Goal: Task Accomplishment & Management: Manage account settings

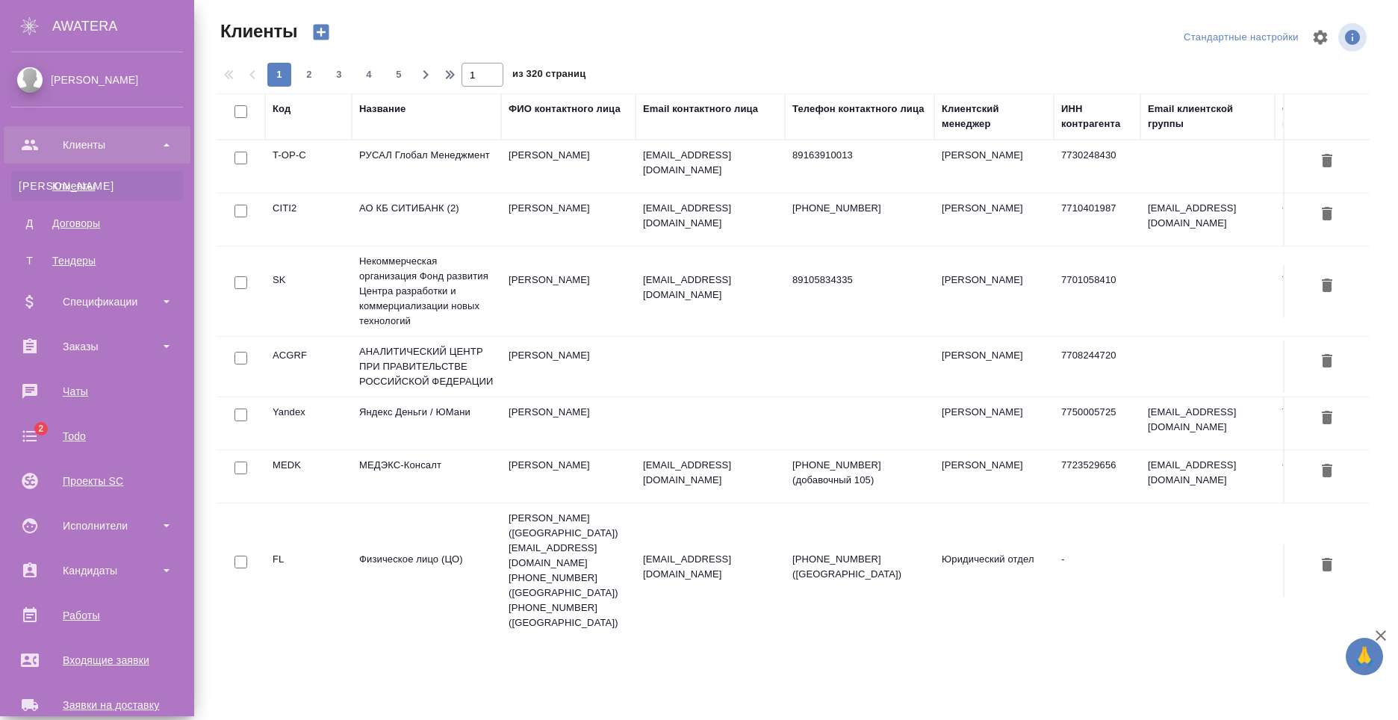
select select "RU"
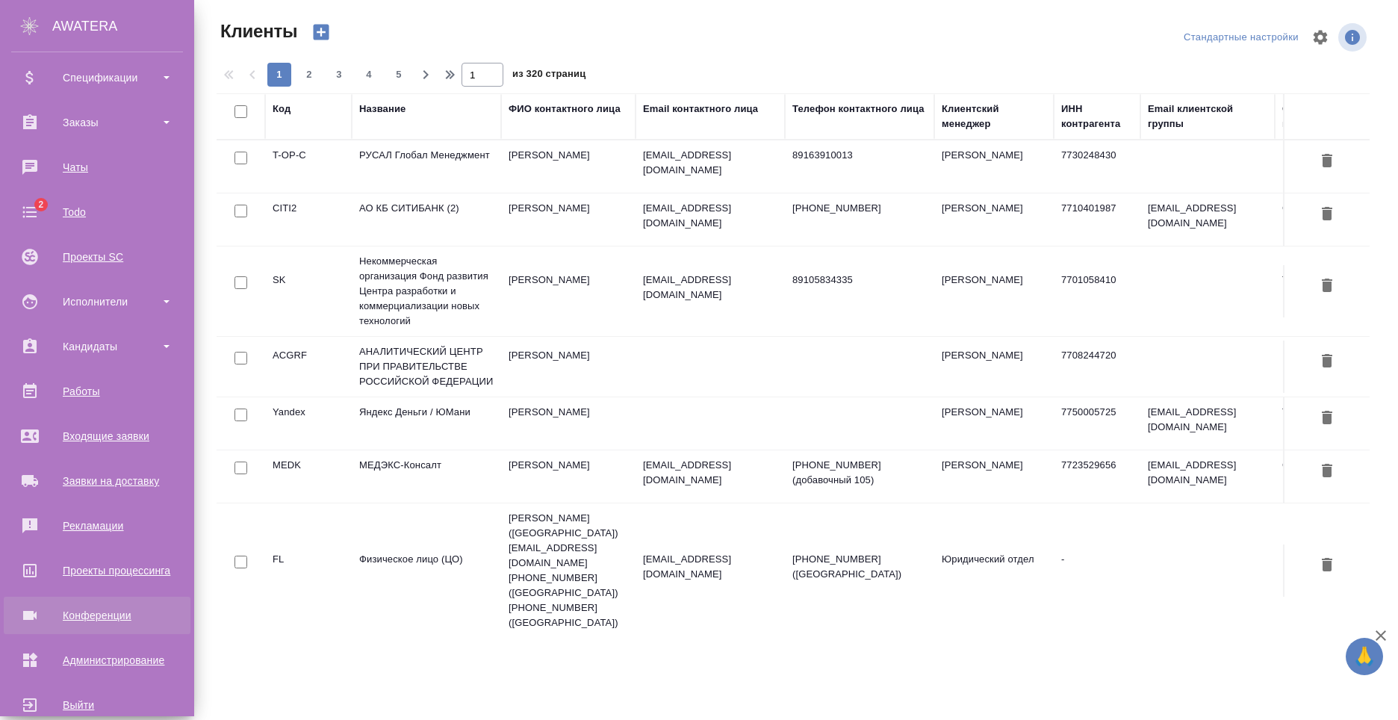
scroll to position [254, 0]
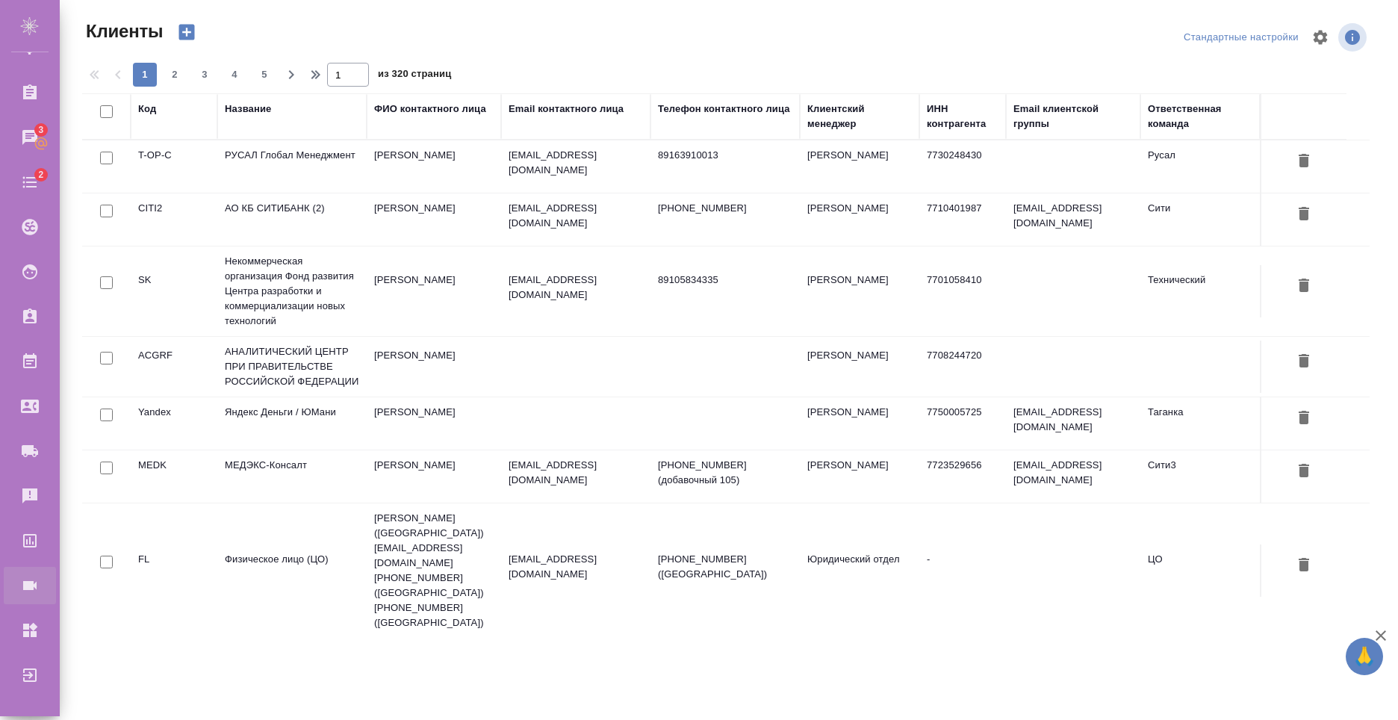
click at [30, 582] on div "Конференции" at bounding box center [11, 585] width 37 height 22
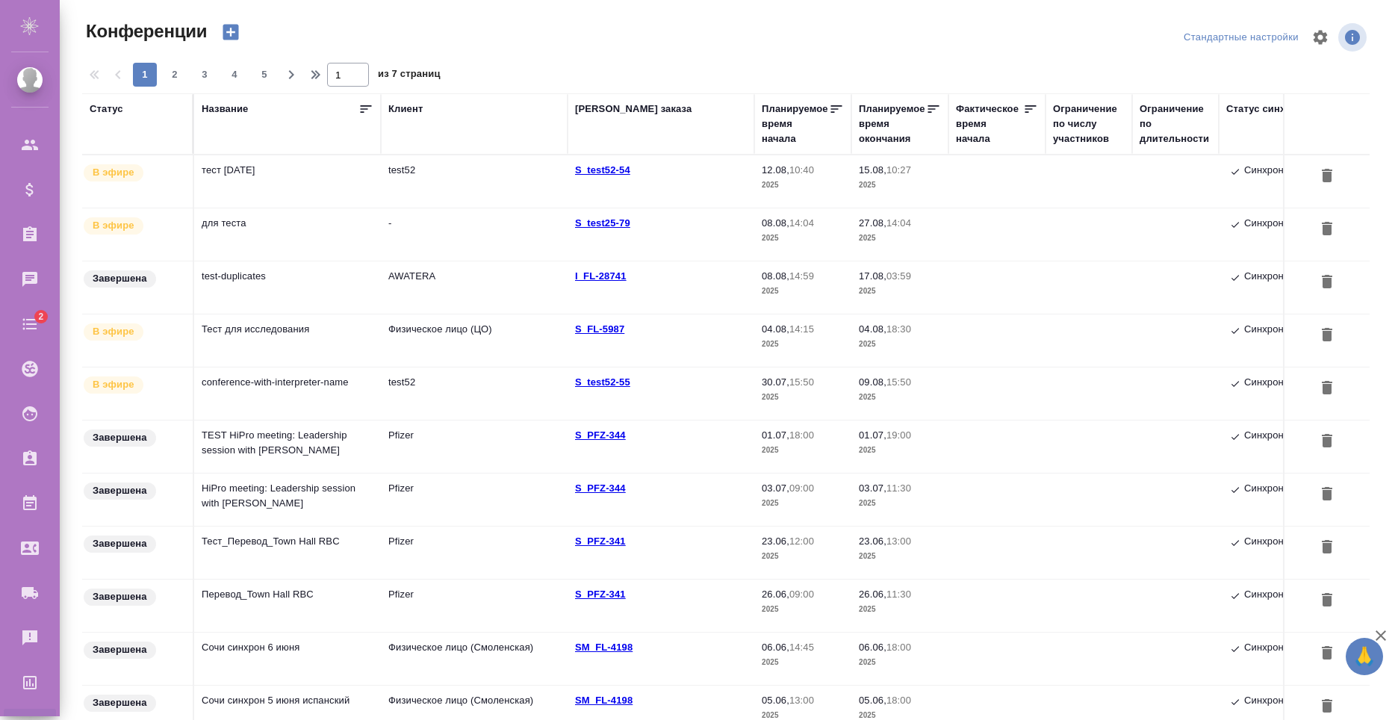
type input "[PERSON_NAME]"
click at [312, 172] on td "тест [DATE]" at bounding box center [287, 181] width 187 height 52
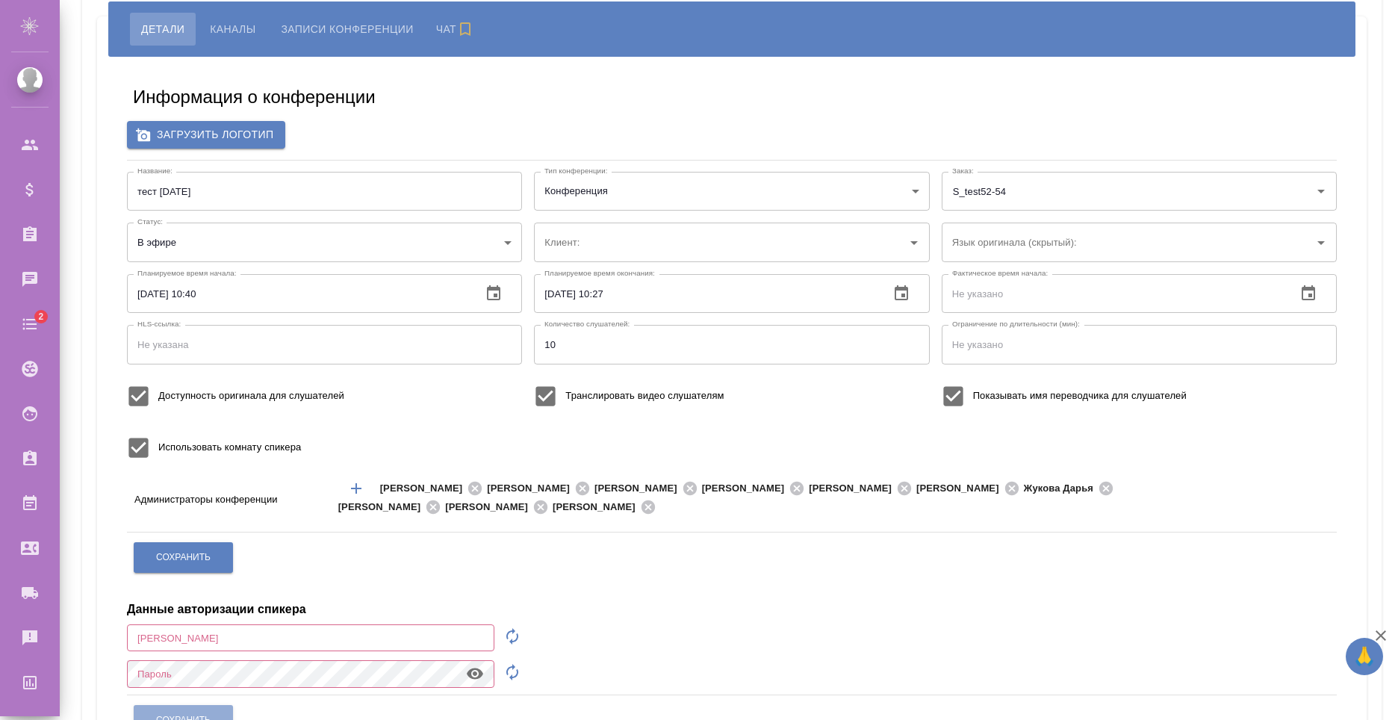
scroll to position [261, 0]
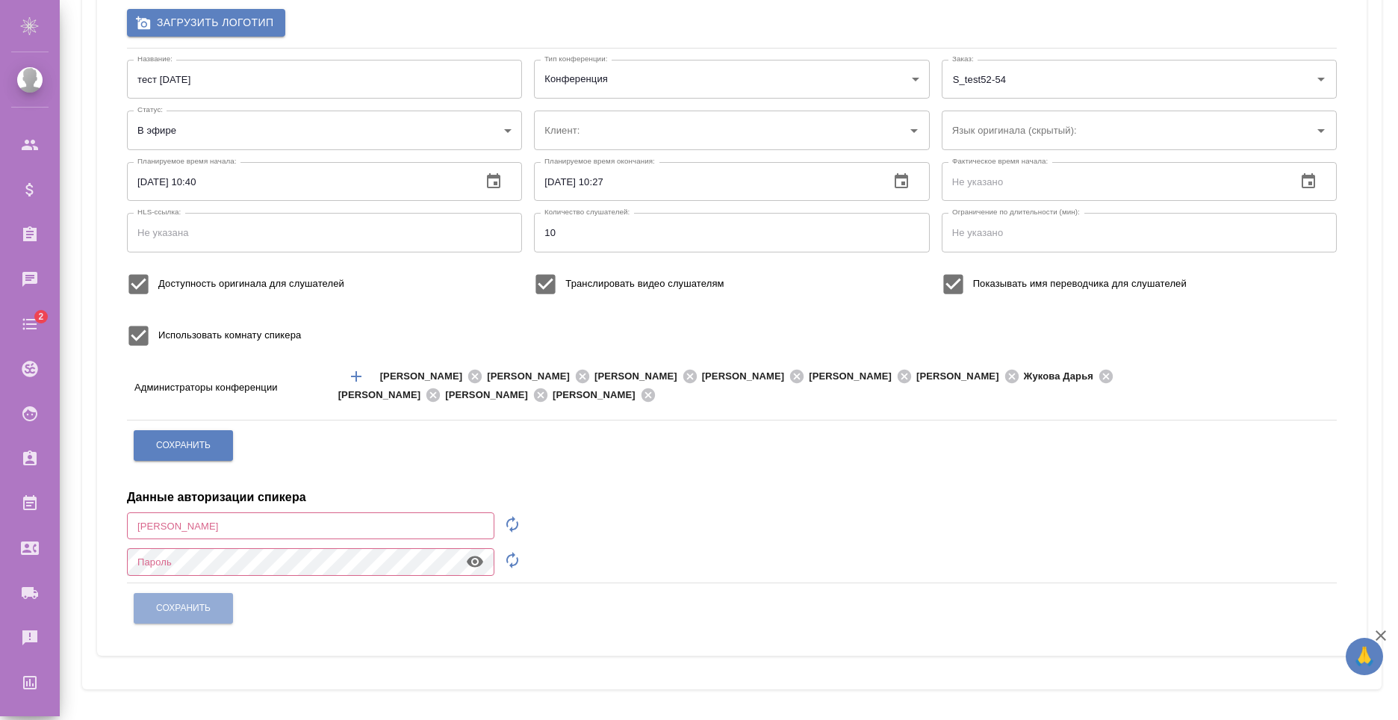
type input "test52"
click at [516, 523] on icon "button" at bounding box center [512, 524] width 18 height 18
type input "speaker_xMs3XdX7"
click at [511, 567] on icon "button" at bounding box center [512, 560] width 18 height 18
click at [478, 564] on icon "button" at bounding box center [475, 561] width 16 height 11
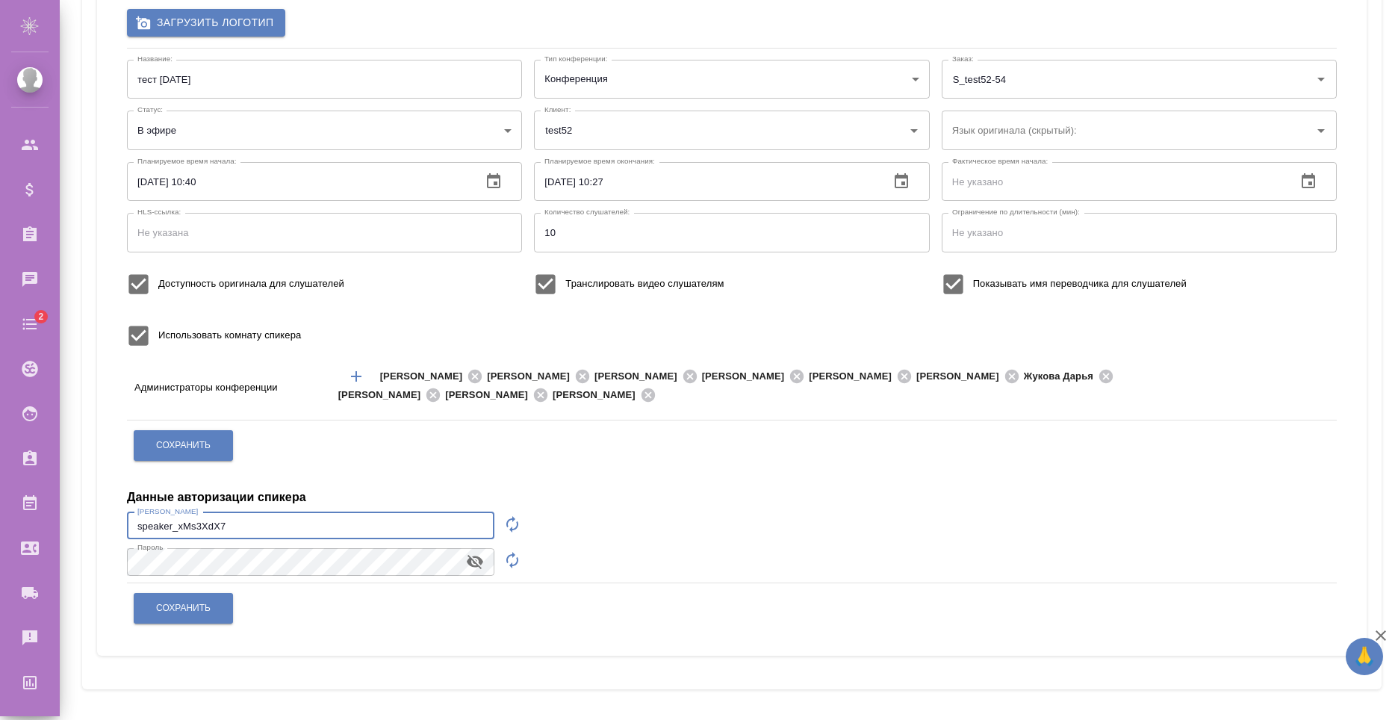
drag, startPoint x: 276, startPoint y: 519, endPoint x: 74, endPoint y: 526, distance: 202.5
click at [74, 526] on div "Копировать ссылку для спикера Копировать ссылку для слушателей Открыть QR-код д…" at bounding box center [732, 229] width 1316 height 981
click at [122, 555] on div "Информация о конференции Загрузить логотип Название: тест [DATE] Название: Тип …" at bounding box center [731, 300] width 1239 height 688
click at [216, 605] on button "Сохранить" at bounding box center [183, 608] width 99 height 31
